Goal: Task Accomplishment & Management: Manage account settings

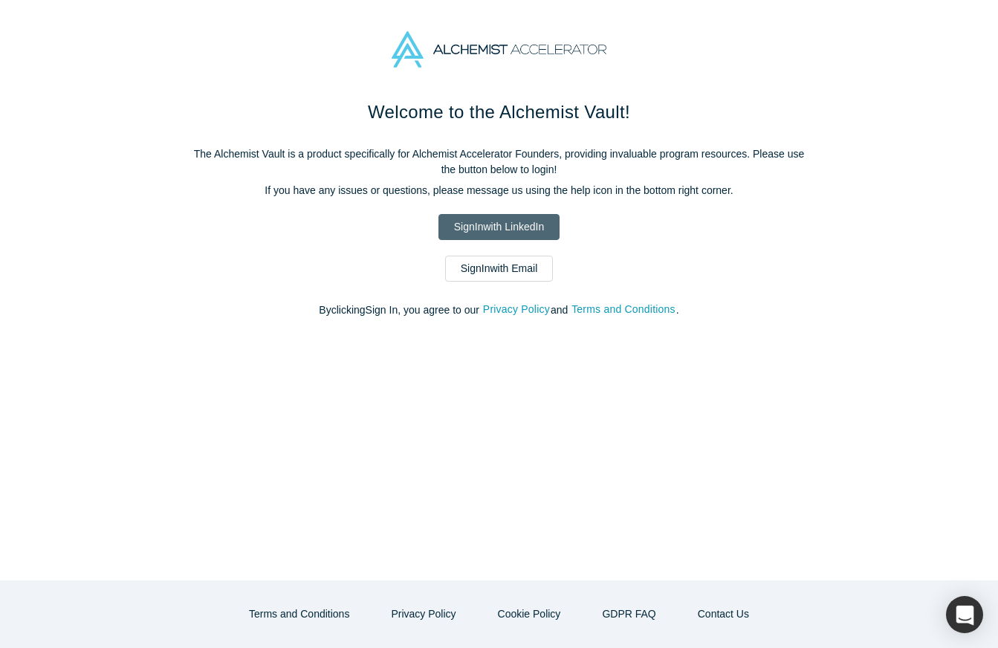
click at [514, 229] on link "Sign In with LinkedIn" at bounding box center [499, 227] width 121 height 26
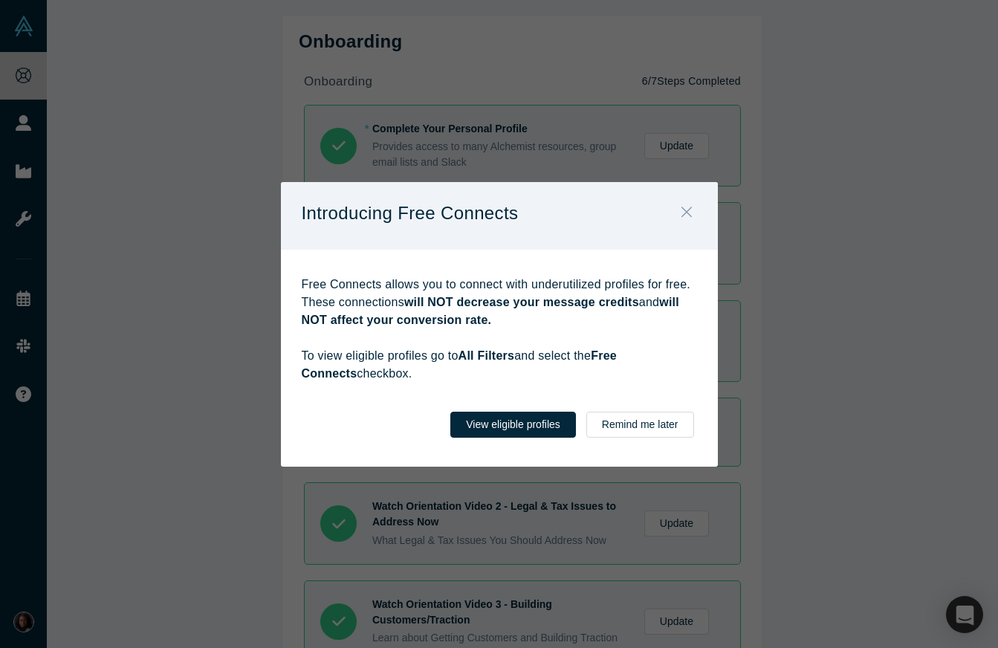
click at [684, 209] on icon "Close" at bounding box center [686, 212] width 10 height 10
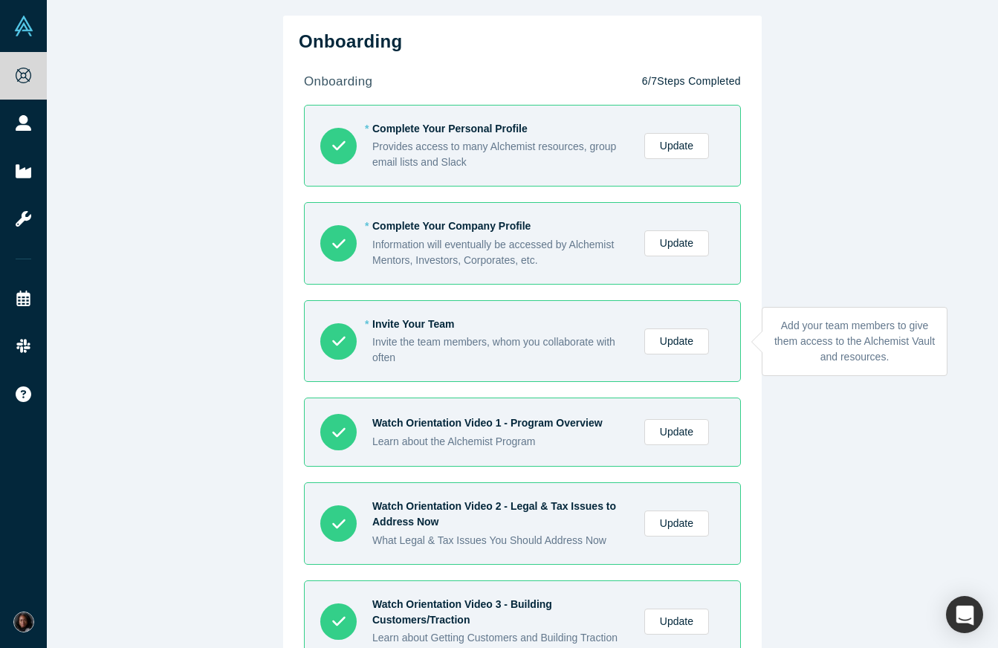
click at [565, 323] on div "* Invite Your Team" at bounding box center [500, 325] width 256 height 16
click at [383, 332] on div "* Invite Your Team" at bounding box center [500, 325] width 256 height 16
click at [694, 343] on link "Update" at bounding box center [677, 342] width 65 height 26
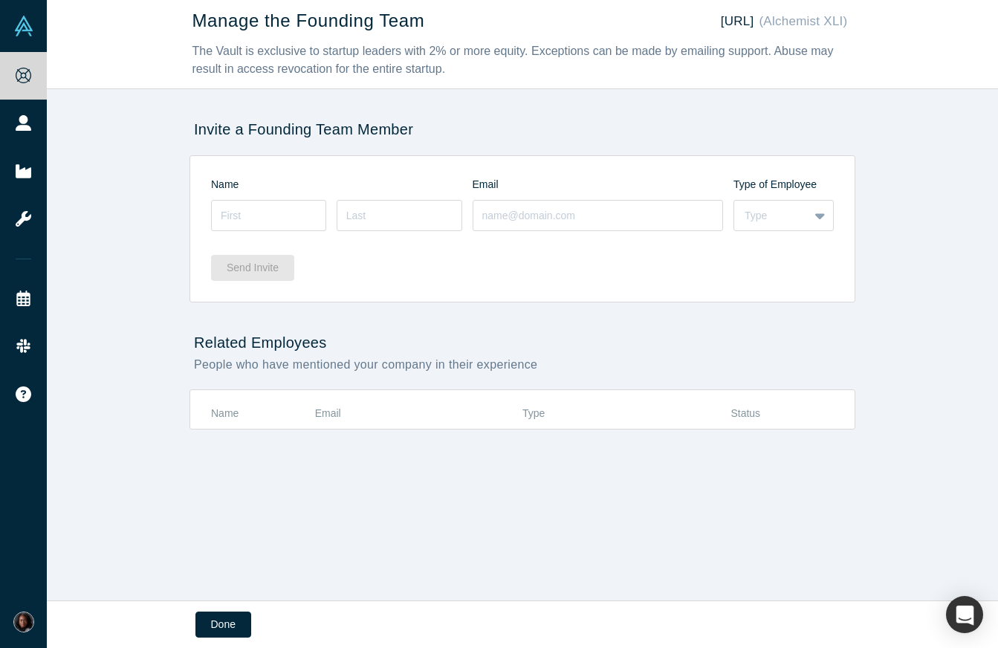
click at [102, 26] on div "Manage the Founding Team Talawa.ai (Alchemist XLI) The Vault is exclusive to st…" at bounding box center [523, 44] width 952 height 89
click at [109, 184] on div "Manage the Founding Team Talawa.ai (Alchemist XLI) The Vault is exclusive to st…" at bounding box center [523, 300] width 952 height 601
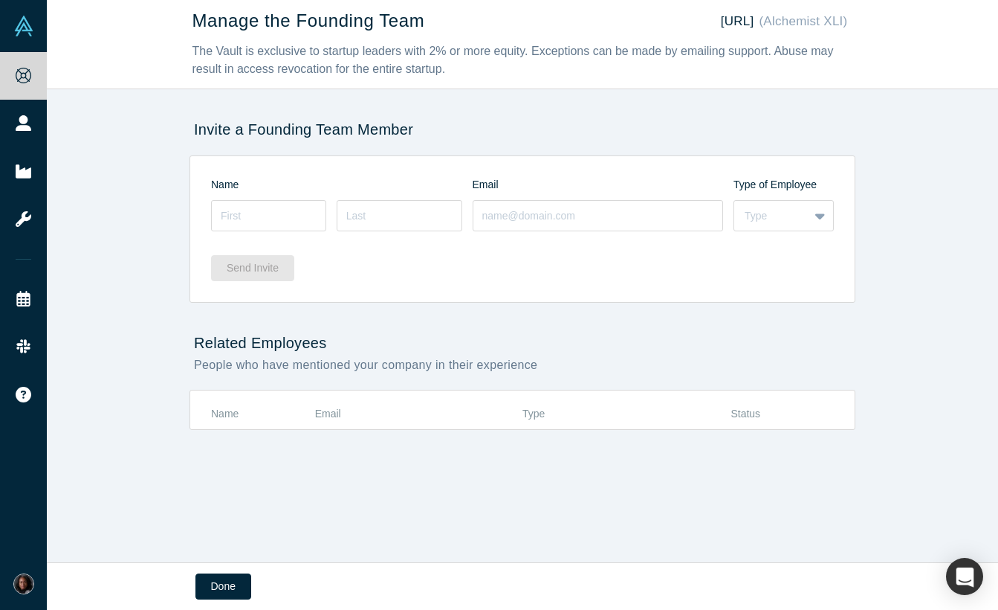
click at [104, 184] on div "Manage the Founding Team Talawa.ai (Alchemist XLI) The Vault is exclusive to st…" at bounding box center [523, 281] width 952 height 562
click at [132, 176] on div "Manage the Founding Team Talawa.ai (Alchemist XLI) The Vault is exclusive to st…" at bounding box center [523, 281] width 952 height 562
